Goal: Task Accomplishment & Management: Manage account settings

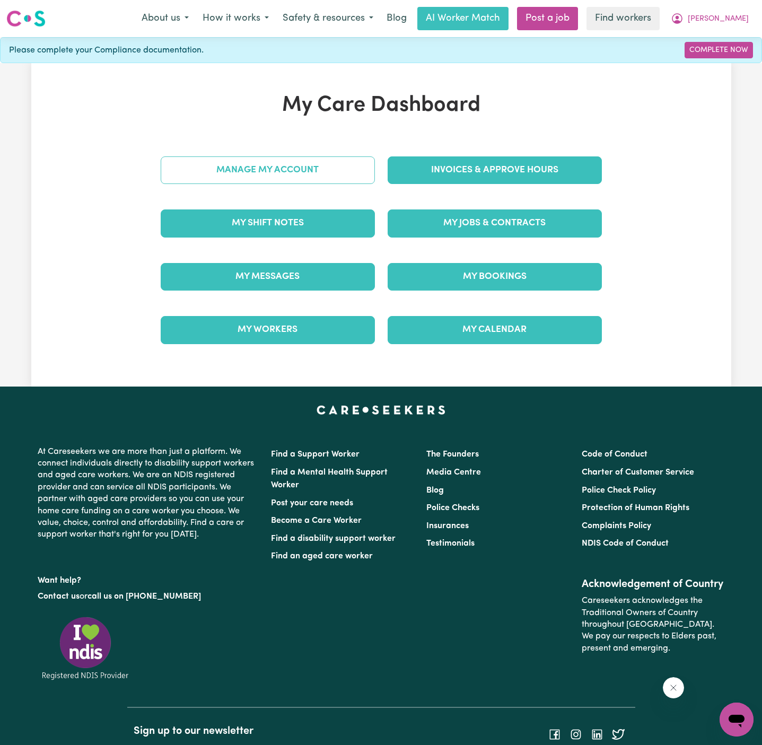
click at [304, 170] on link "Manage My Account" at bounding box center [268, 170] width 214 height 28
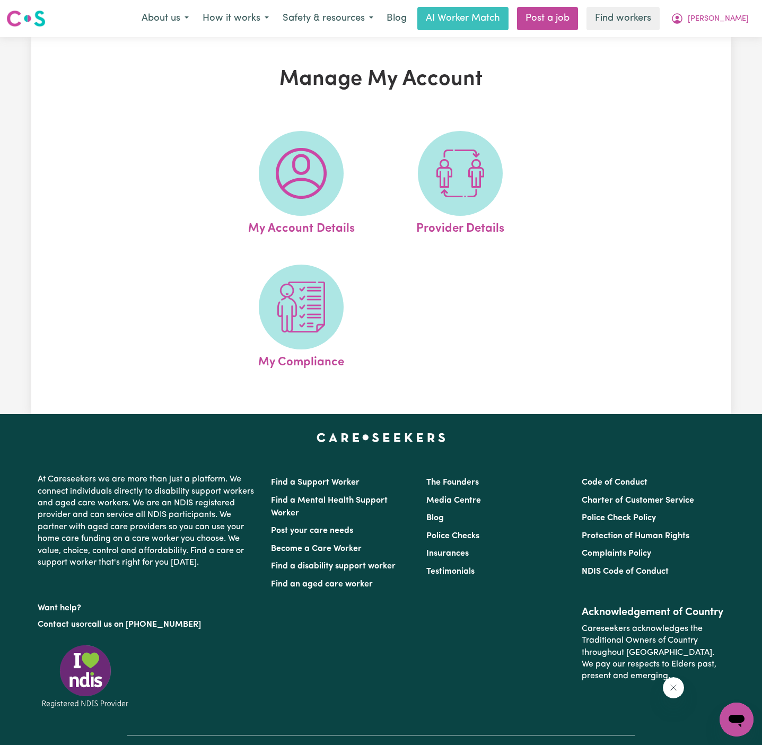
click at [304, 170] on img at bounding box center [301, 173] width 51 height 51
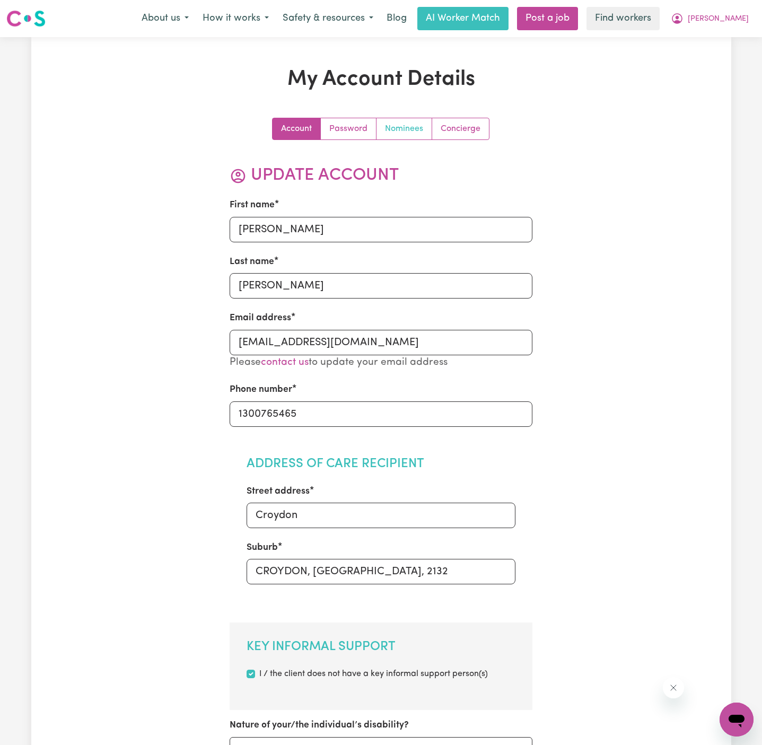
click at [402, 122] on link "Nominees" at bounding box center [404, 128] width 56 height 21
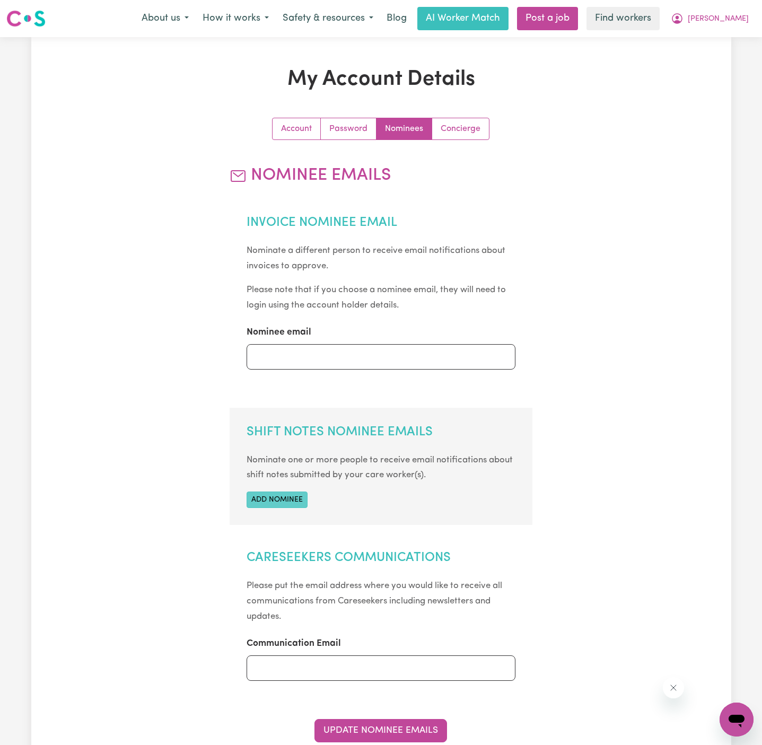
click at [297, 497] on button "Add nominee" at bounding box center [276, 499] width 61 height 16
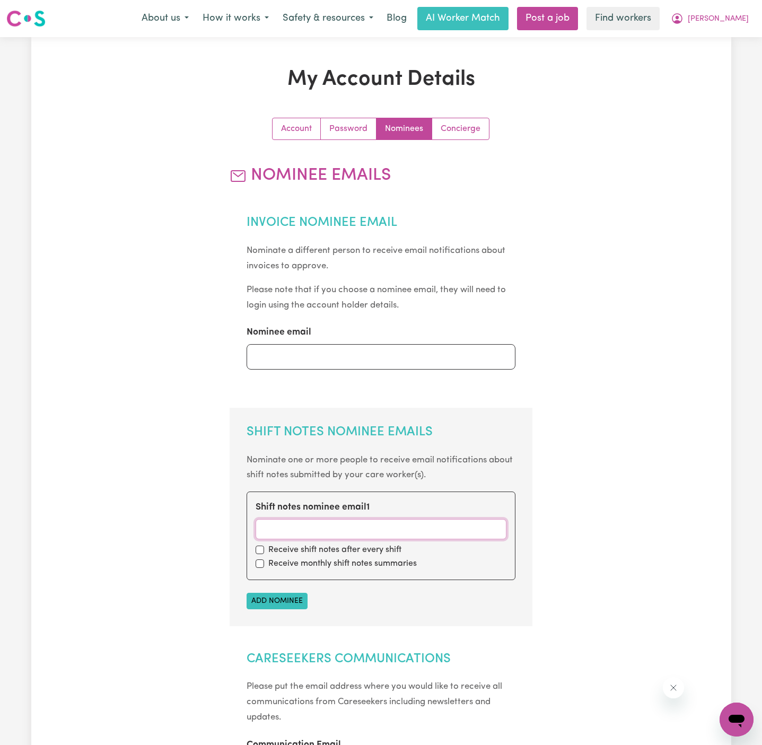
click at [451, 523] on input "Shift notes nominee email 1" at bounding box center [380, 529] width 251 height 20
paste input "[EMAIL_ADDRESS][DOMAIN_NAME]"
type input "[EMAIL_ADDRESS][DOMAIN_NAME]"
click at [260, 552] on input "checkbox" at bounding box center [259, 549] width 8 height 8
checkbox input "true"
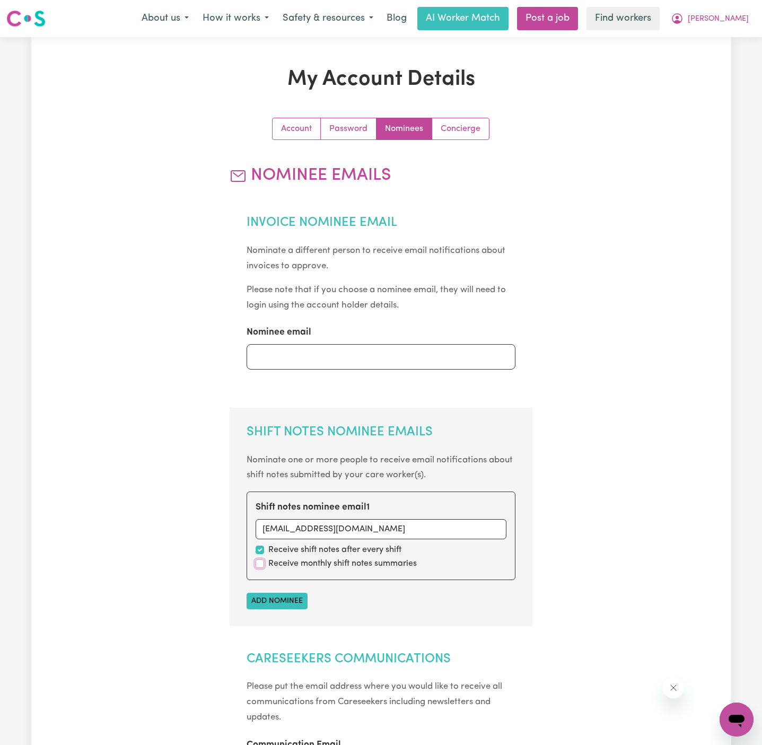
click at [260, 559] on input "checkbox" at bounding box center [259, 563] width 8 height 8
checkbox input "true"
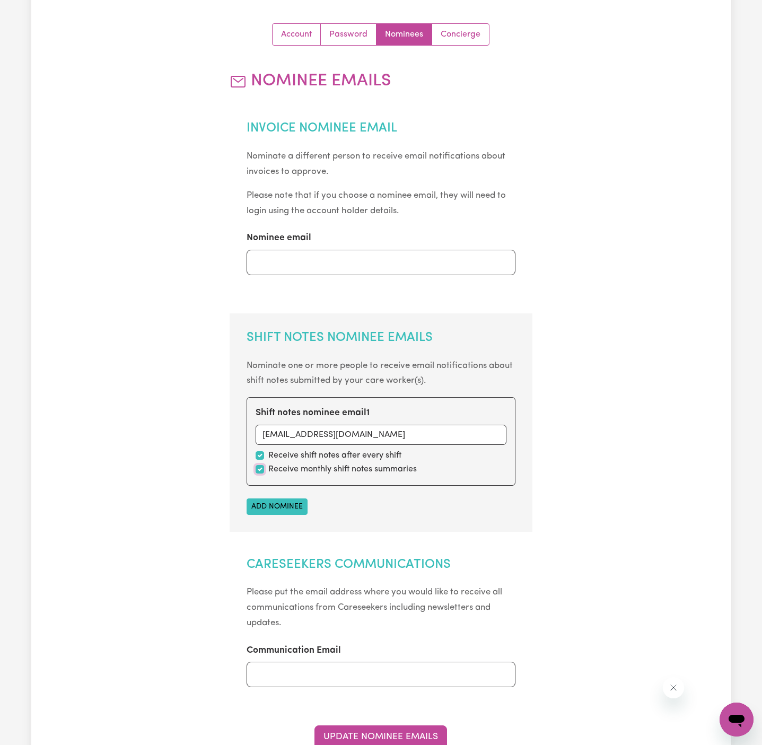
scroll to position [191, 0]
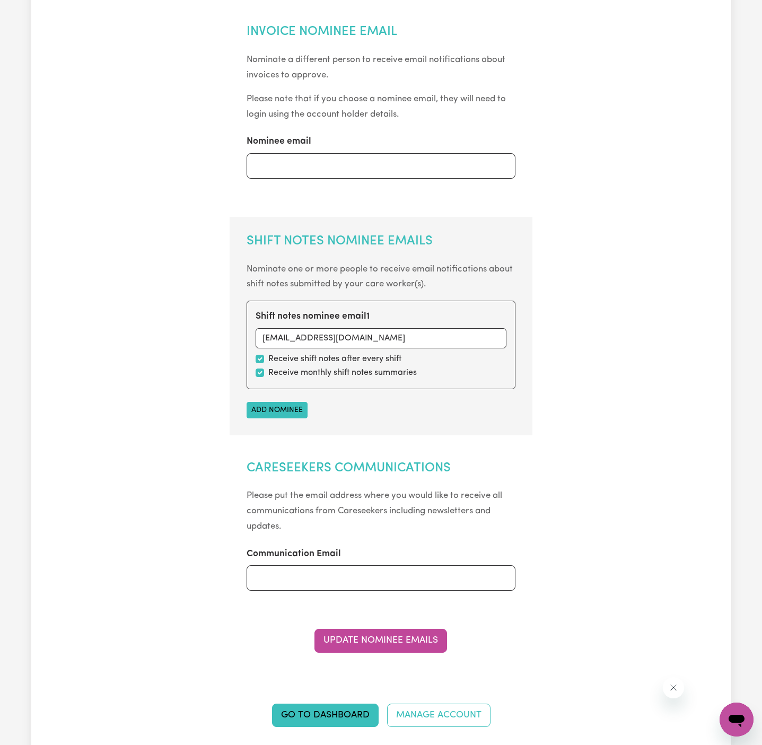
click at [383, 660] on div "Account Password Nominees Concierge Nominee Emails Invoice Nominee Email Nomina…" at bounding box center [381, 298] width 303 height 743
click at [411, 638] on button "Update Nominee Emails" at bounding box center [380, 640] width 133 height 23
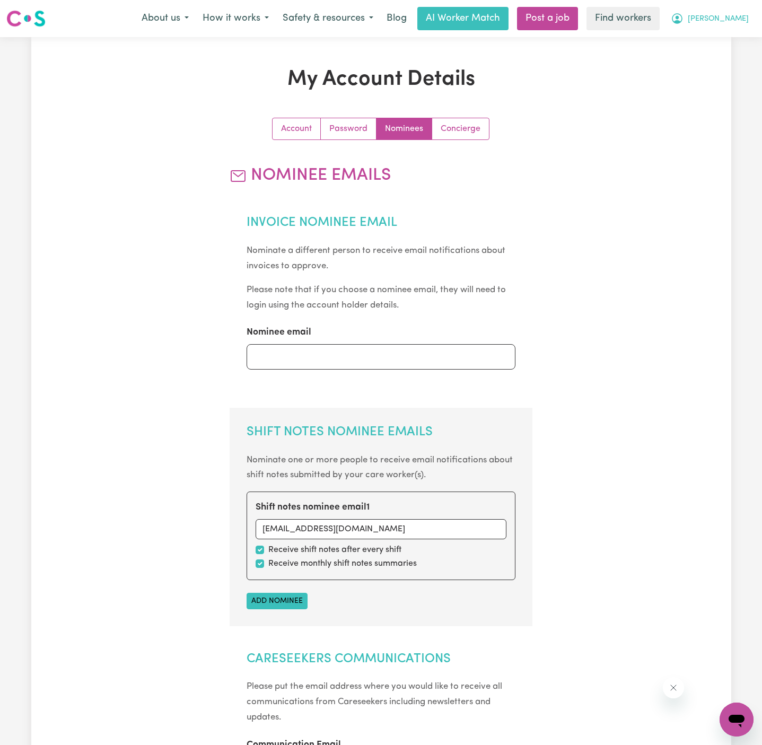
click at [739, 17] on span "[PERSON_NAME]" at bounding box center [718, 19] width 61 height 12
click at [730, 36] on link "My Dashboard" at bounding box center [713, 41] width 84 height 20
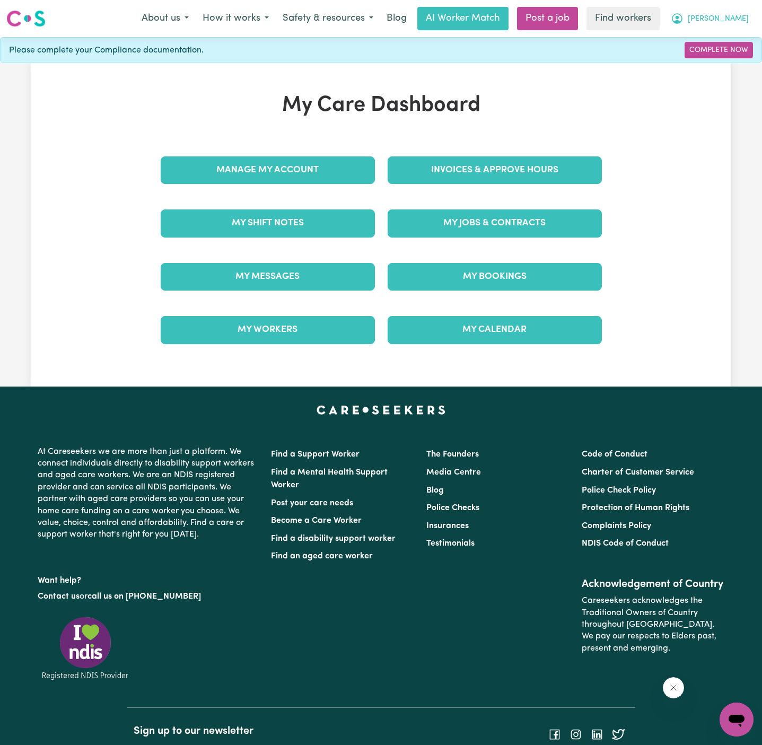
click at [739, 16] on span "[PERSON_NAME]" at bounding box center [718, 19] width 61 height 12
click at [737, 64] on link "Logout" at bounding box center [713, 61] width 84 height 20
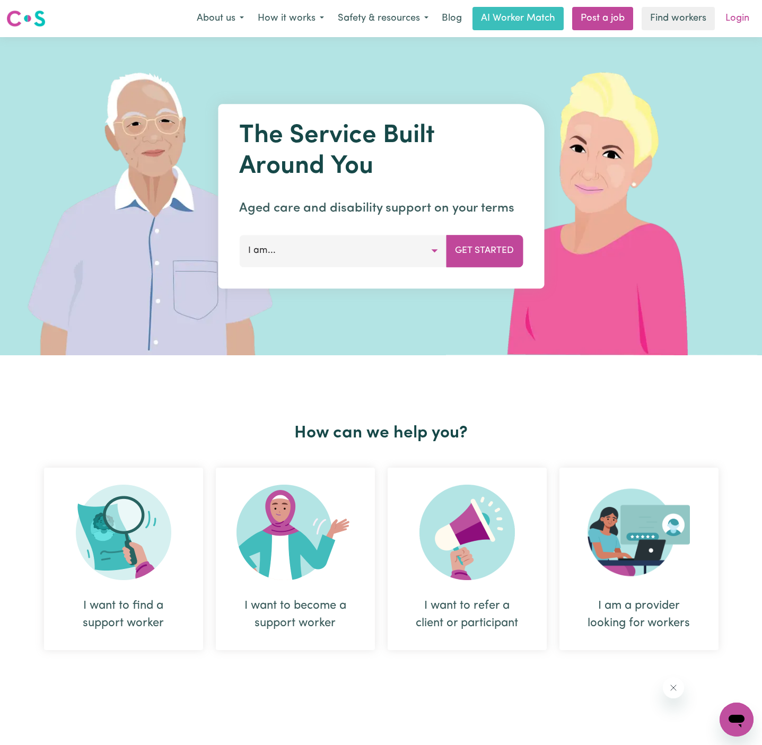
click at [737, 19] on link "Login" at bounding box center [737, 18] width 37 height 23
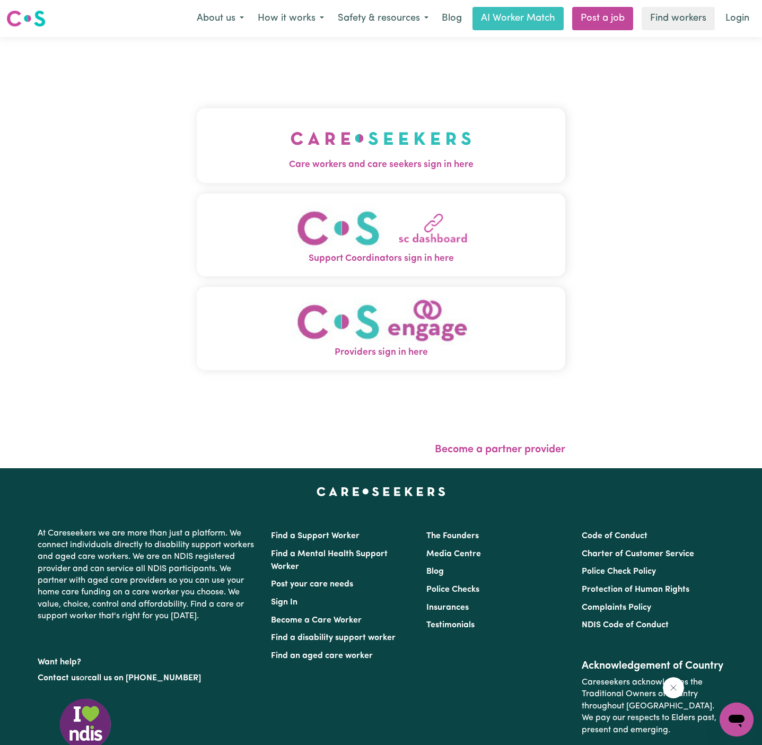
click at [375, 137] on img "Care workers and care seekers sign in here" at bounding box center [380, 138] width 181 height 39
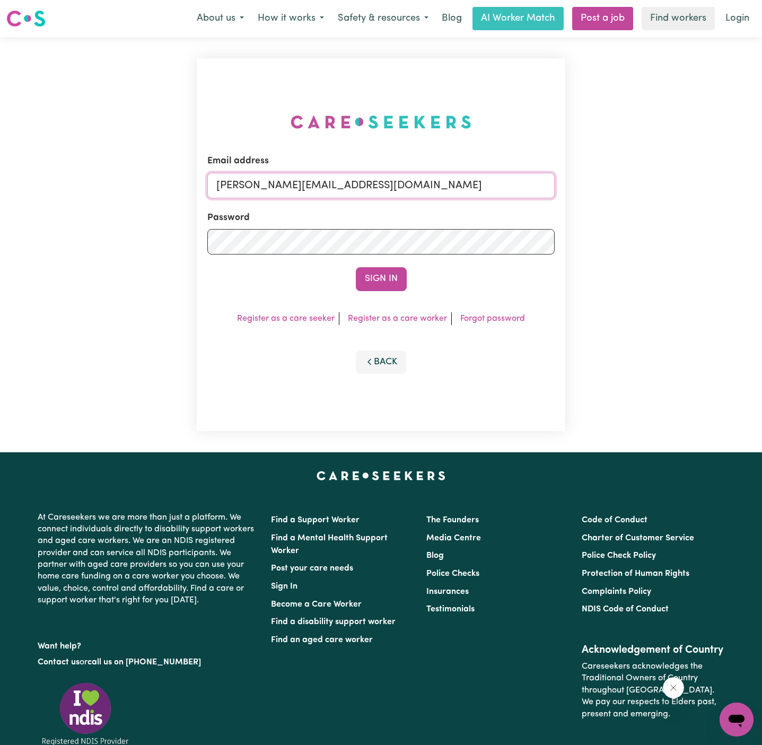
click at [451, 177] on input "[PERSON_NAME][EMAIL_ADDRESS][DOMAIN_NAME]" at bounding box center [380, 185] width 347 height 25
click at [274, 186] on input "[EMAIL_ADDRESS][DOMAIN_NAME]" at bounding box center [380, 185] width 347 height 25
click at [268, 184] on input "[EMAIL_ADDRESS][DOMAIN_NAME]" at bounding box center [380, 185] width 347 height 25
drag, startPoint x: 270, startPoint y: 184, endPoint x: 630, endPoint y: 183, distance: 359.4
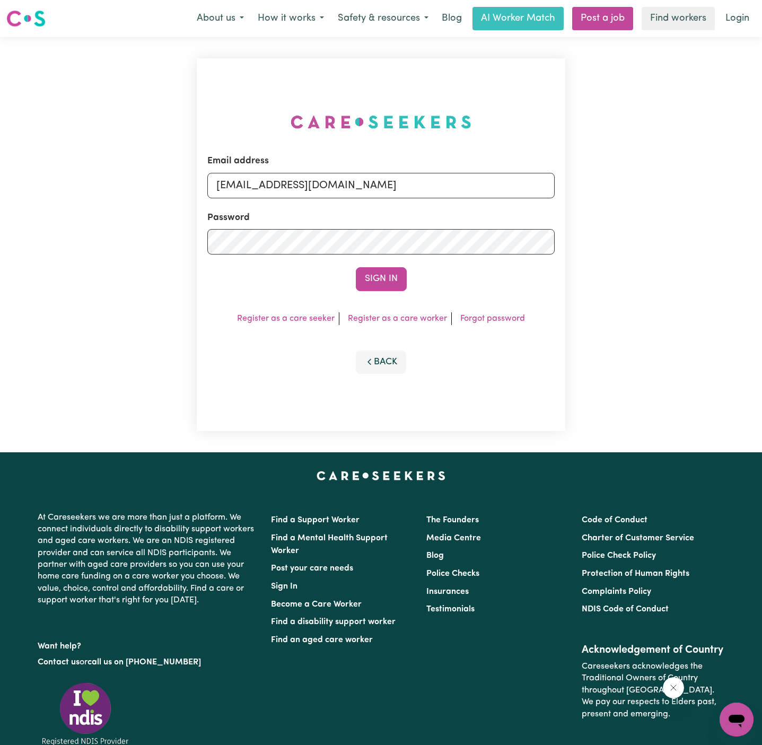
click at [630, 183] on div "Email address [EMAIL_ADDRESS][DOMAIN_NAME] Password Sign In Register as a care …" at bounding box center [381, 244] width 762 height 415
type input "[EMAIL_ADDRESS][DOMAIN_NAME]"
click at [386, 275] on button "Sign In" at bounding box center [381, 278] width 51 height 23
